Goal: Task Accomplishment & Management: Complete application form

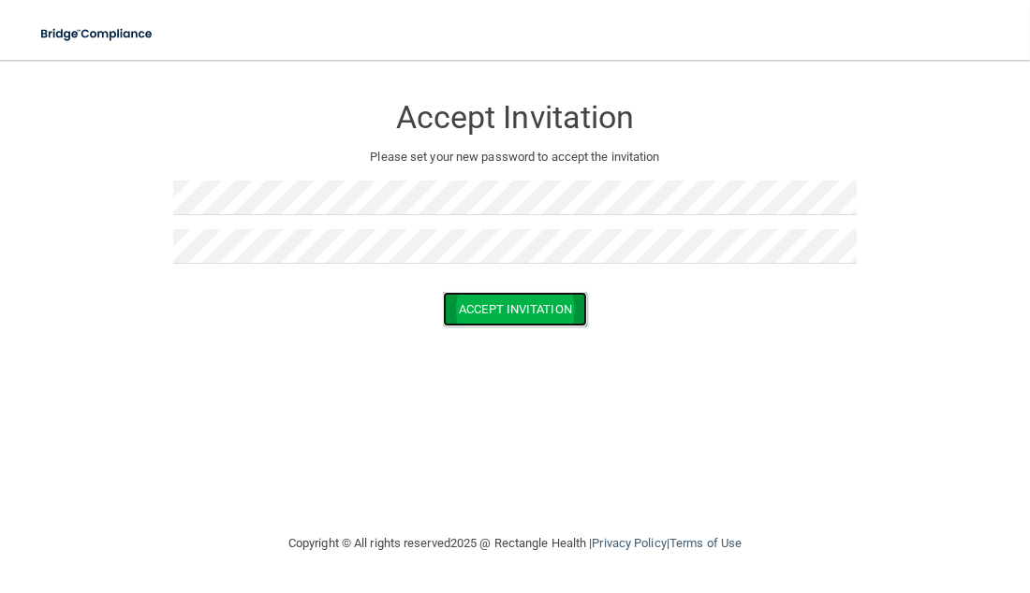
click at [504, 309] on button "Accept Invitation" at bounding box center [515, 309] width 144 height 35
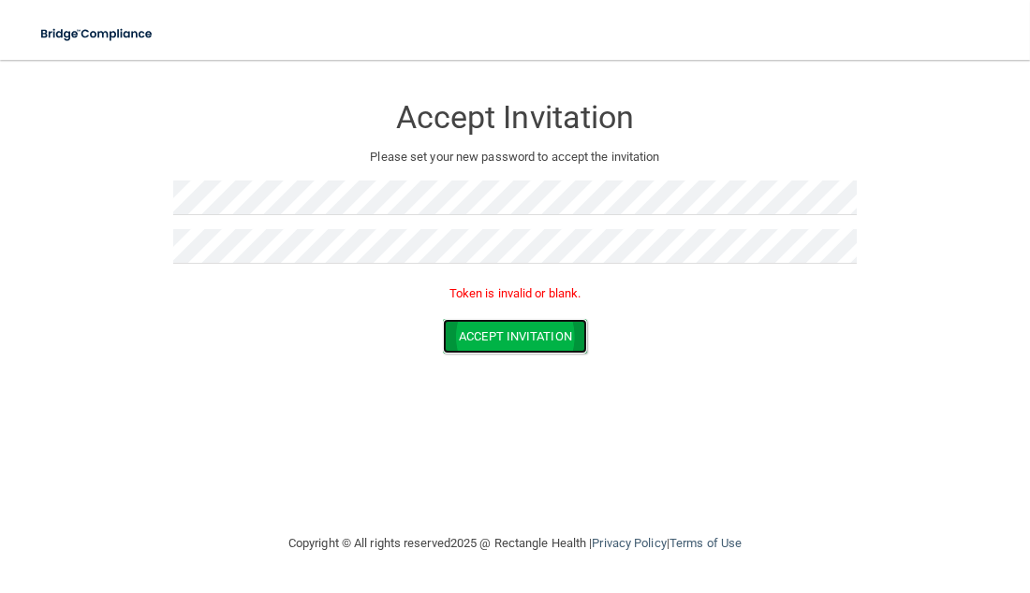
click at [526, 336] on button "Accept Invitation" at bounding box center [515, 336] width 144 height 35
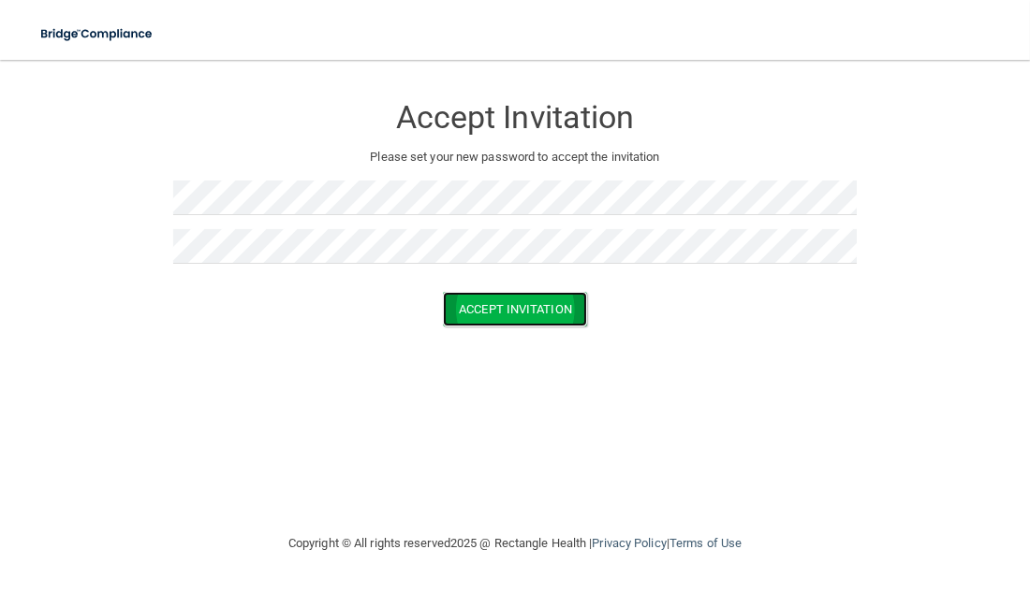
click at [489, 302] on button "Accept Invitation" at bounding box center [515, 309] width 144 height 35
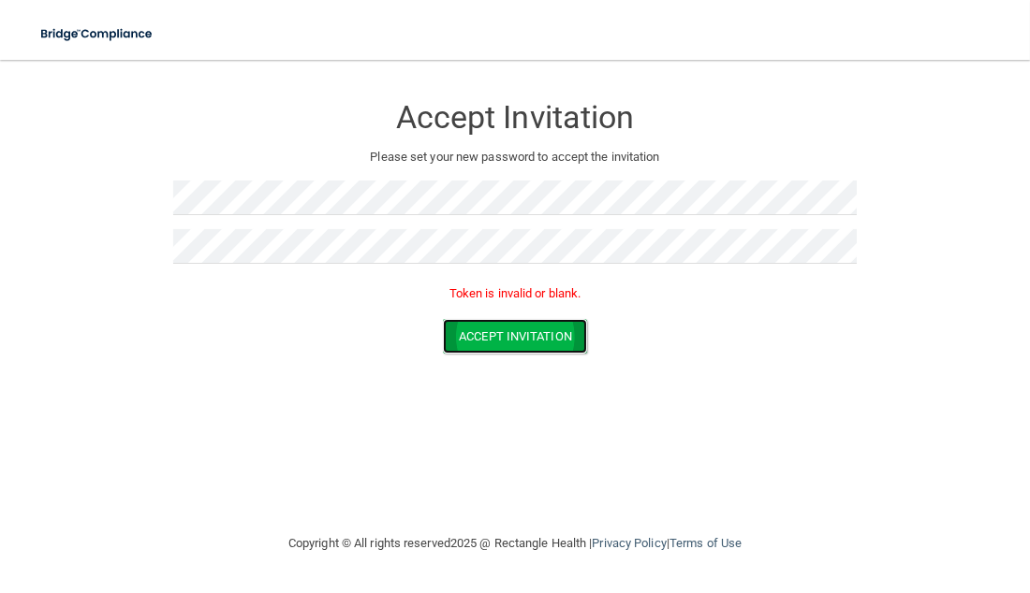
click at [561, 331] on button "Accept Invitation" at bounding box center [515, 336] width 144 height 35
click at [521, 334] on button "Accept Invitation" at bounding box center [515, 336] width 144 height 35
click at [504, 289] on p "Token is invalid or blank." at bounding box center [514, 294] width 683 height 22
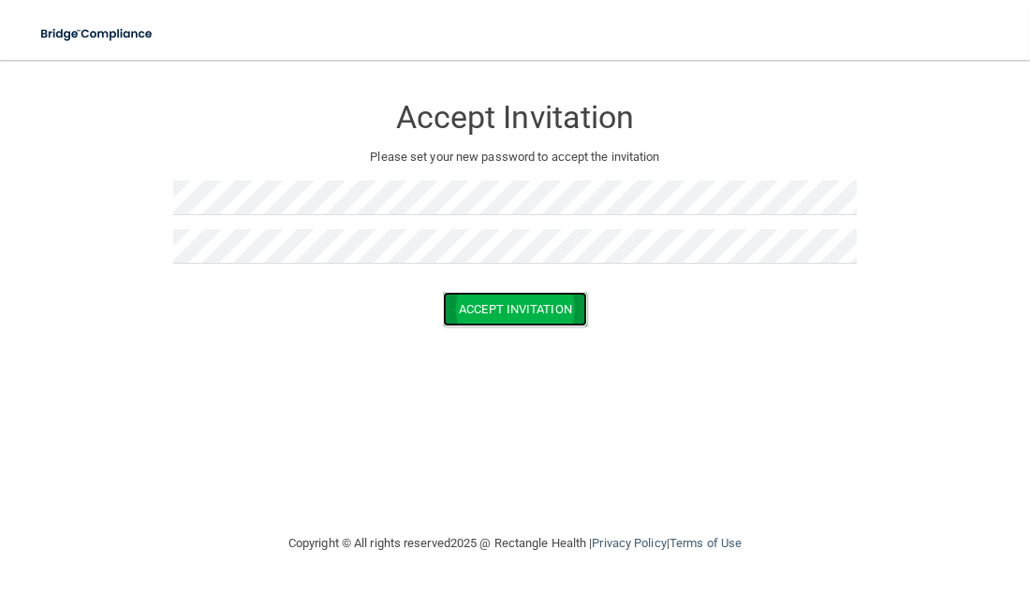
click at [501, 306] on button "Accept Invitation" at bounding box center [515, 309] width 144 height 35
